Goal: Task Accomplishment & Management: Use online tool/utility

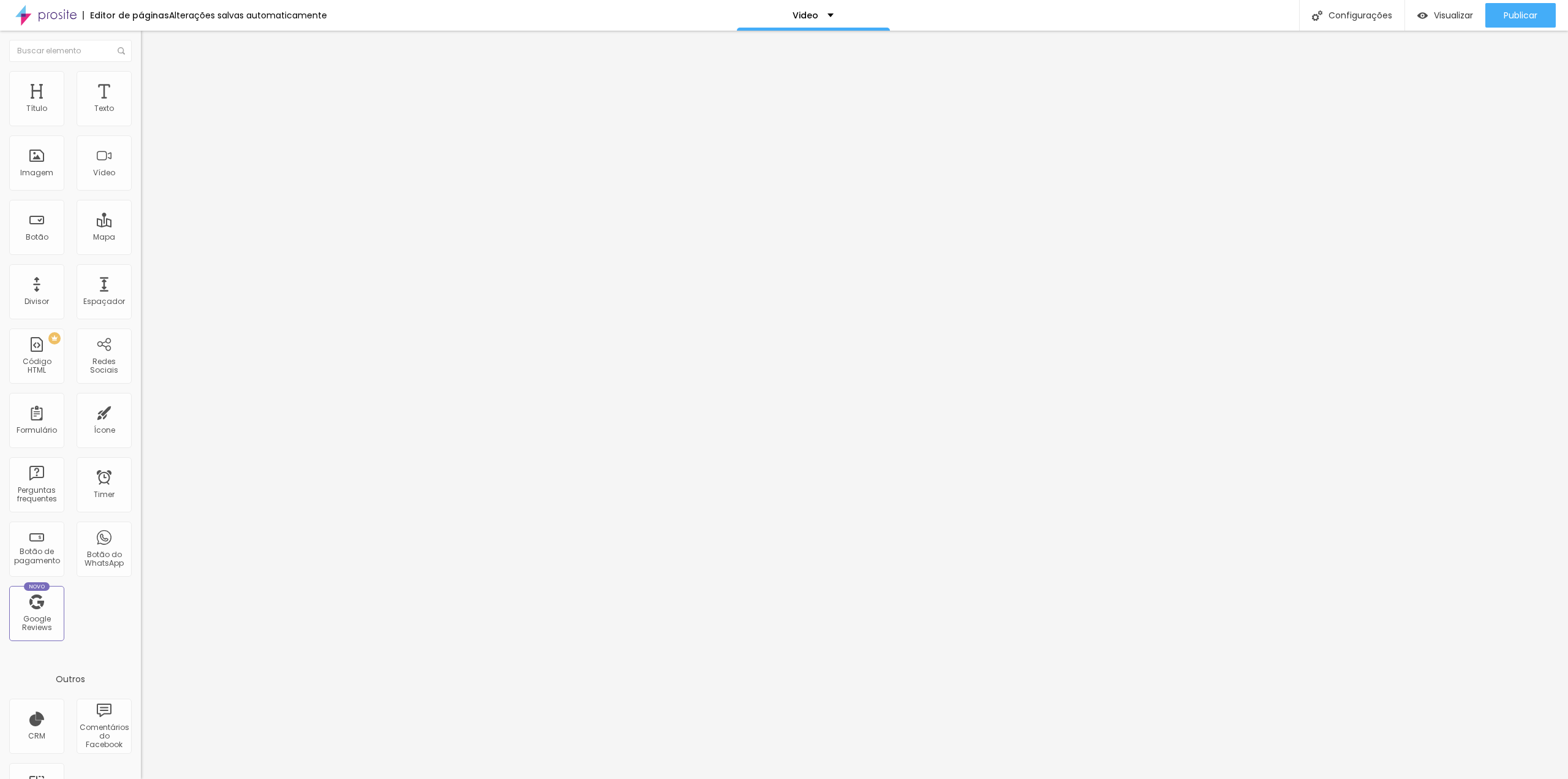
click at [141, 105] on span "Trocar imagem" at bounding box center [174, 100] width 67 height 10
type input "l"
